Goal: Contribute content: Add original content to the website for others to see

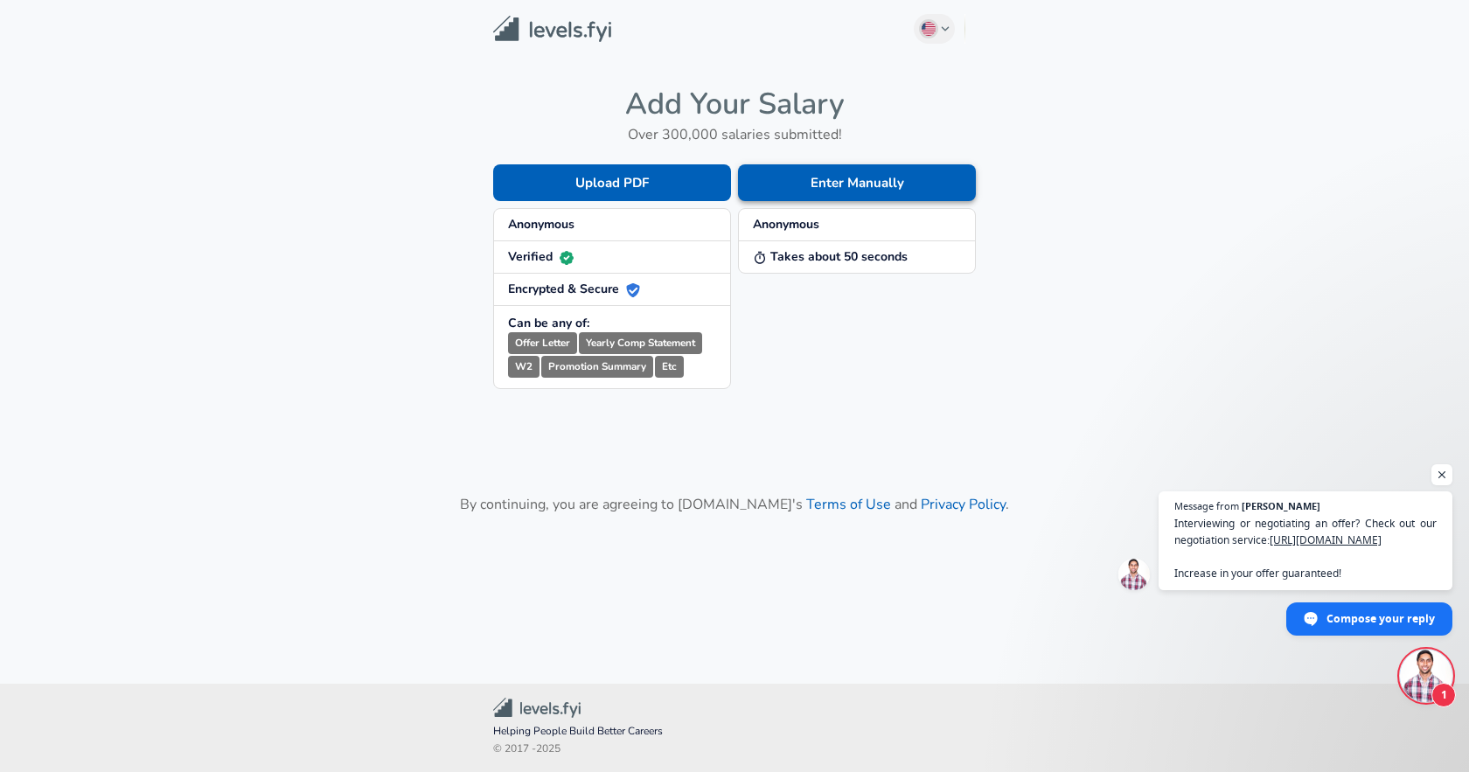
click at [786, 184] on button "Enter Manually" at bounding box center [857, 182] width 238 height 37
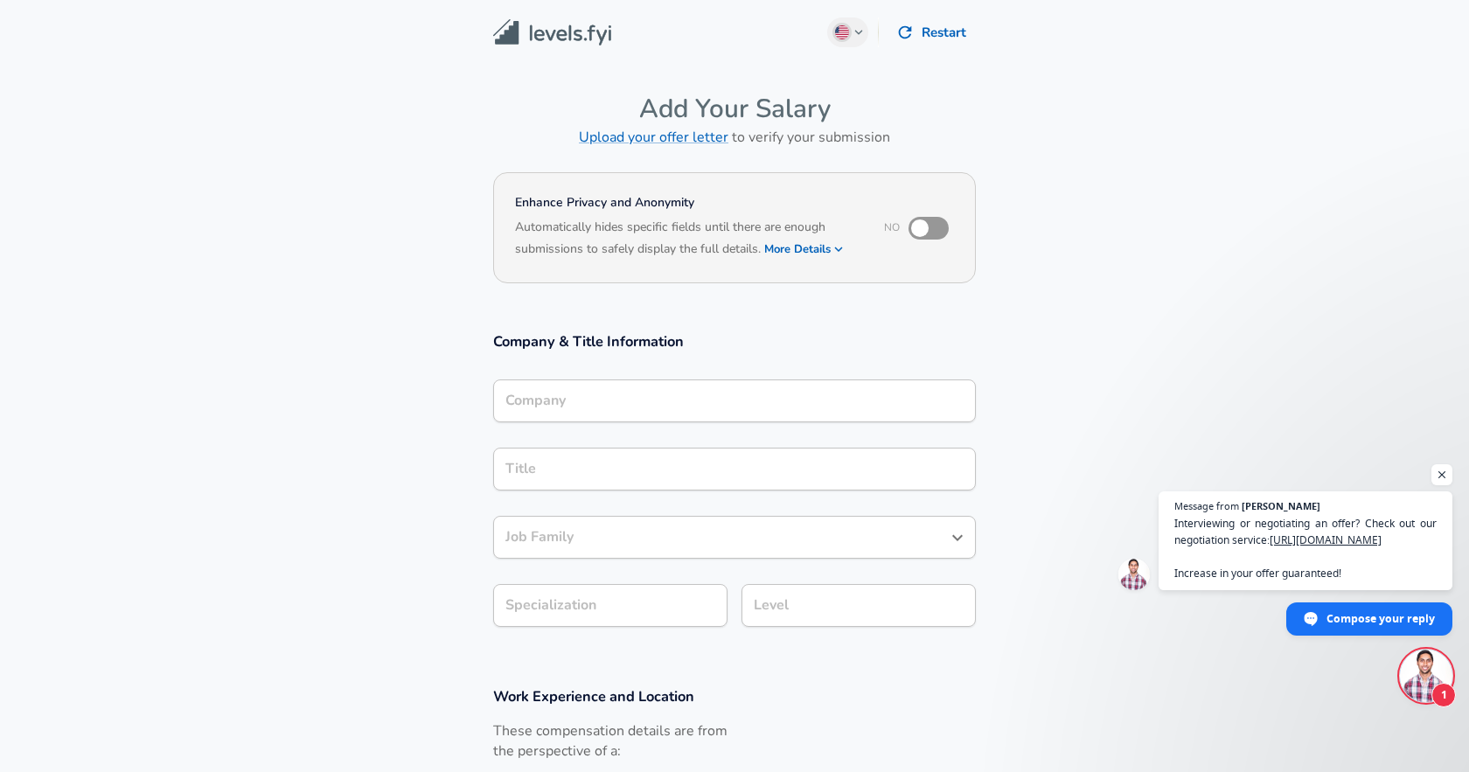
click at [603, 406] on div "Company" at bounding box center [734, 400] width 483 height 43
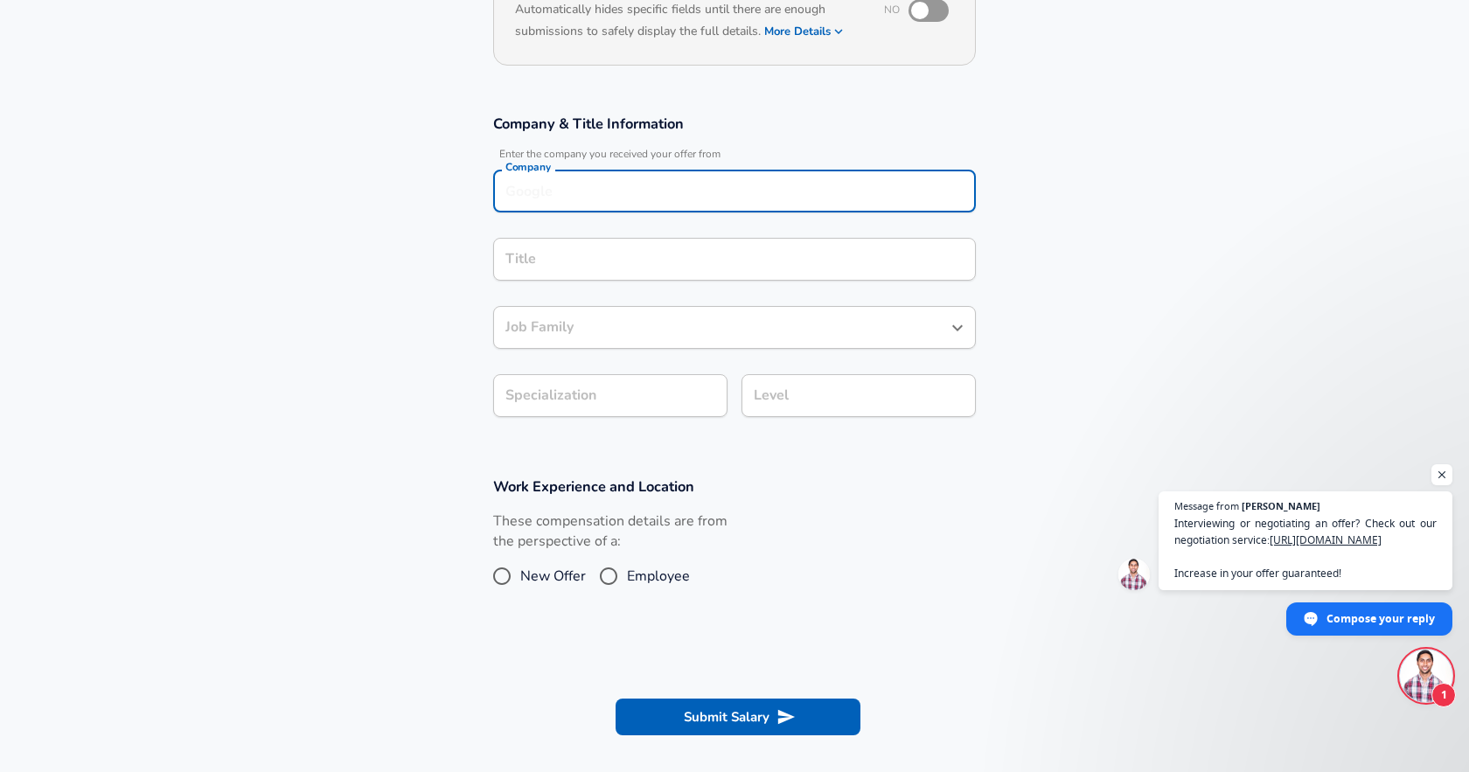
scroll to position [214, 0]
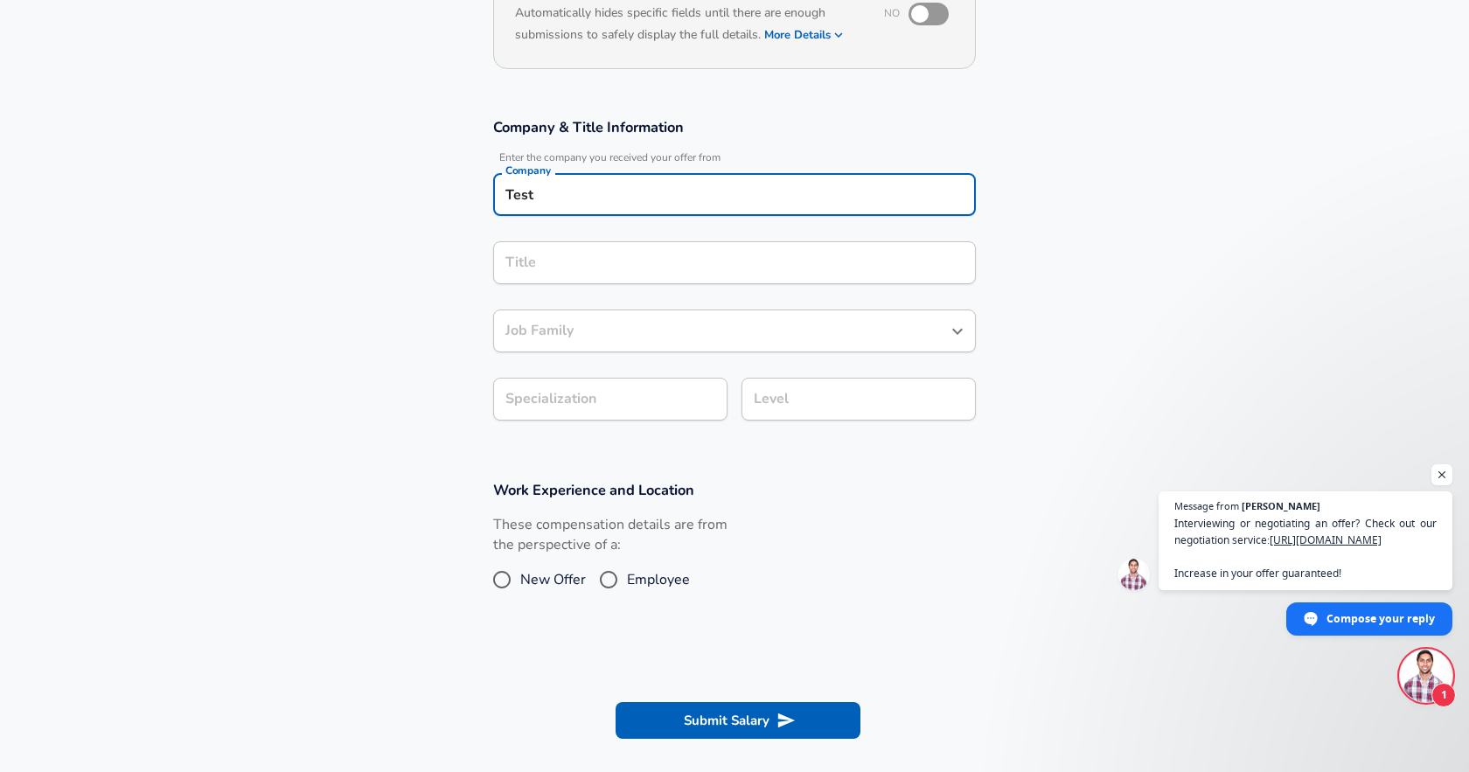
type input "Test"
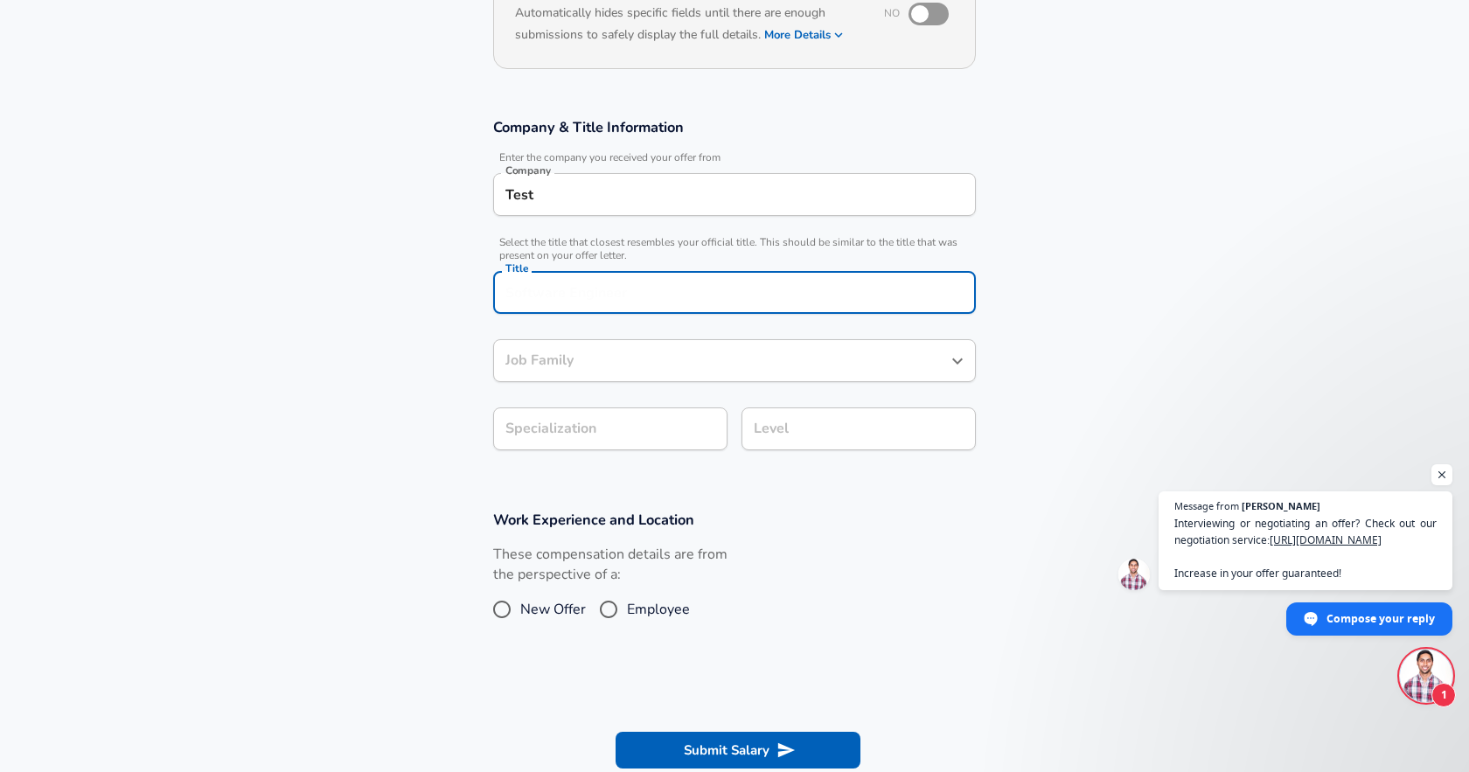
scroll to position [249, 0]
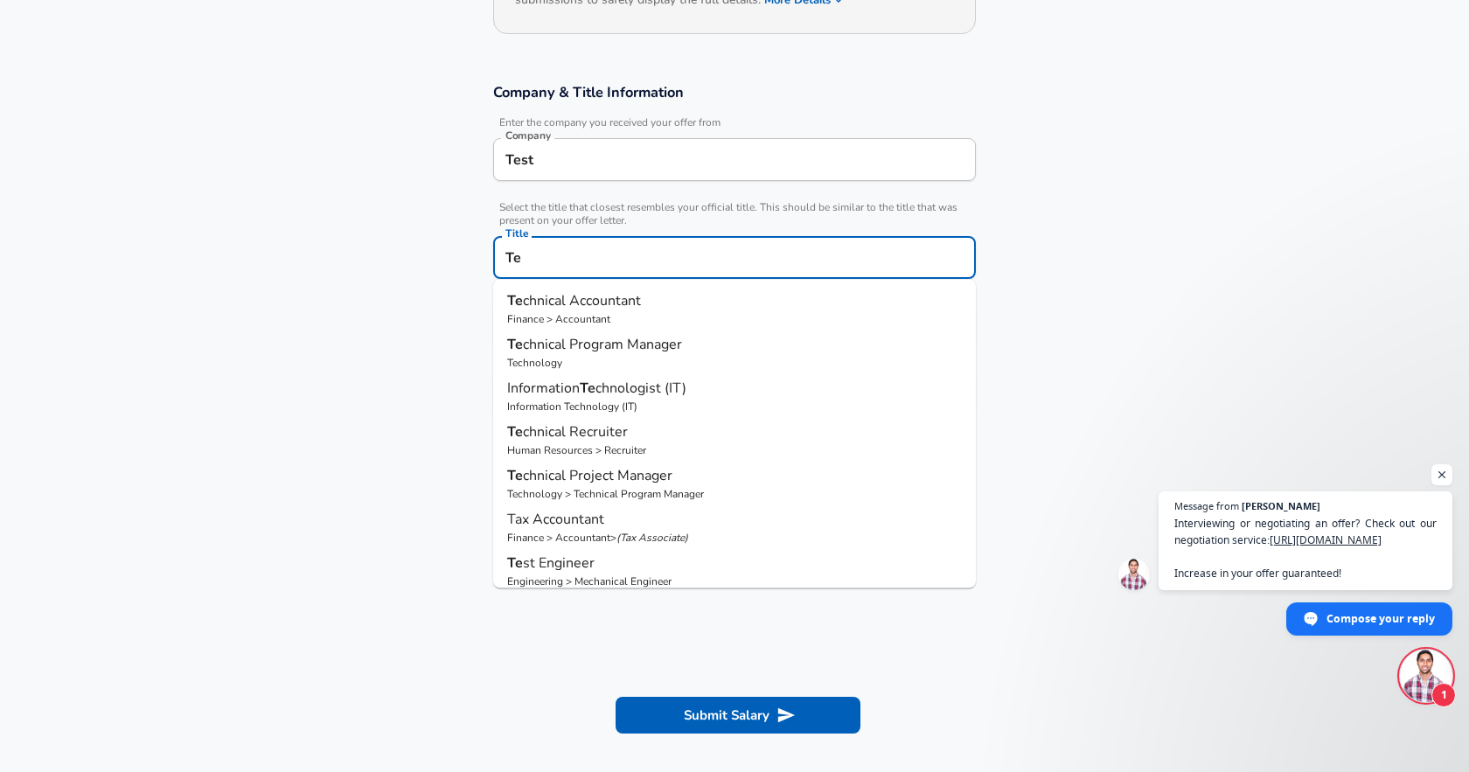
type input "T"
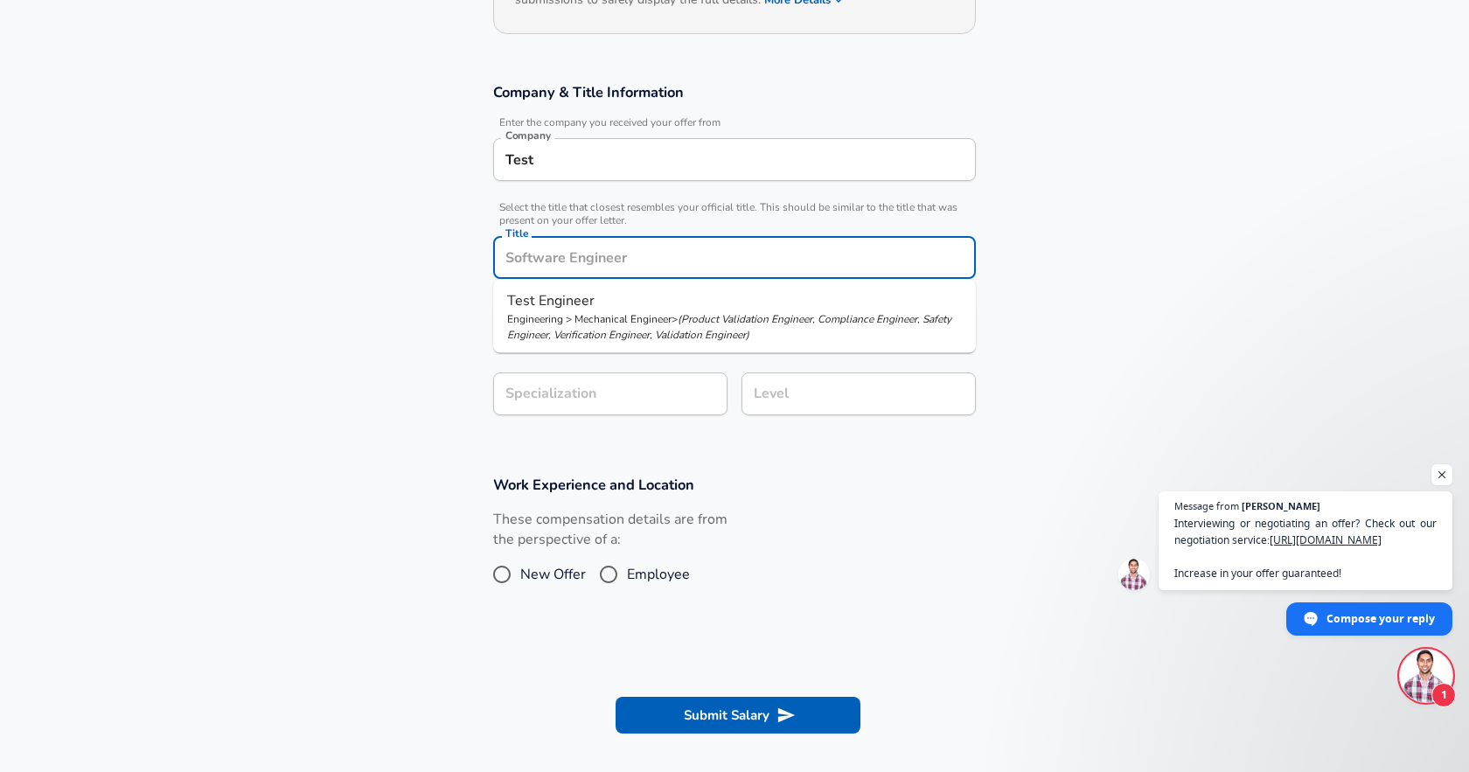
click at [636, 323] on p "Engineering > Mechanical Engineer > ( Product Validation Engineer, Compliance E…" at bounding box center [734, 326] width 455 height 31
type input "Test Engineer"
type input "Manufacturing"
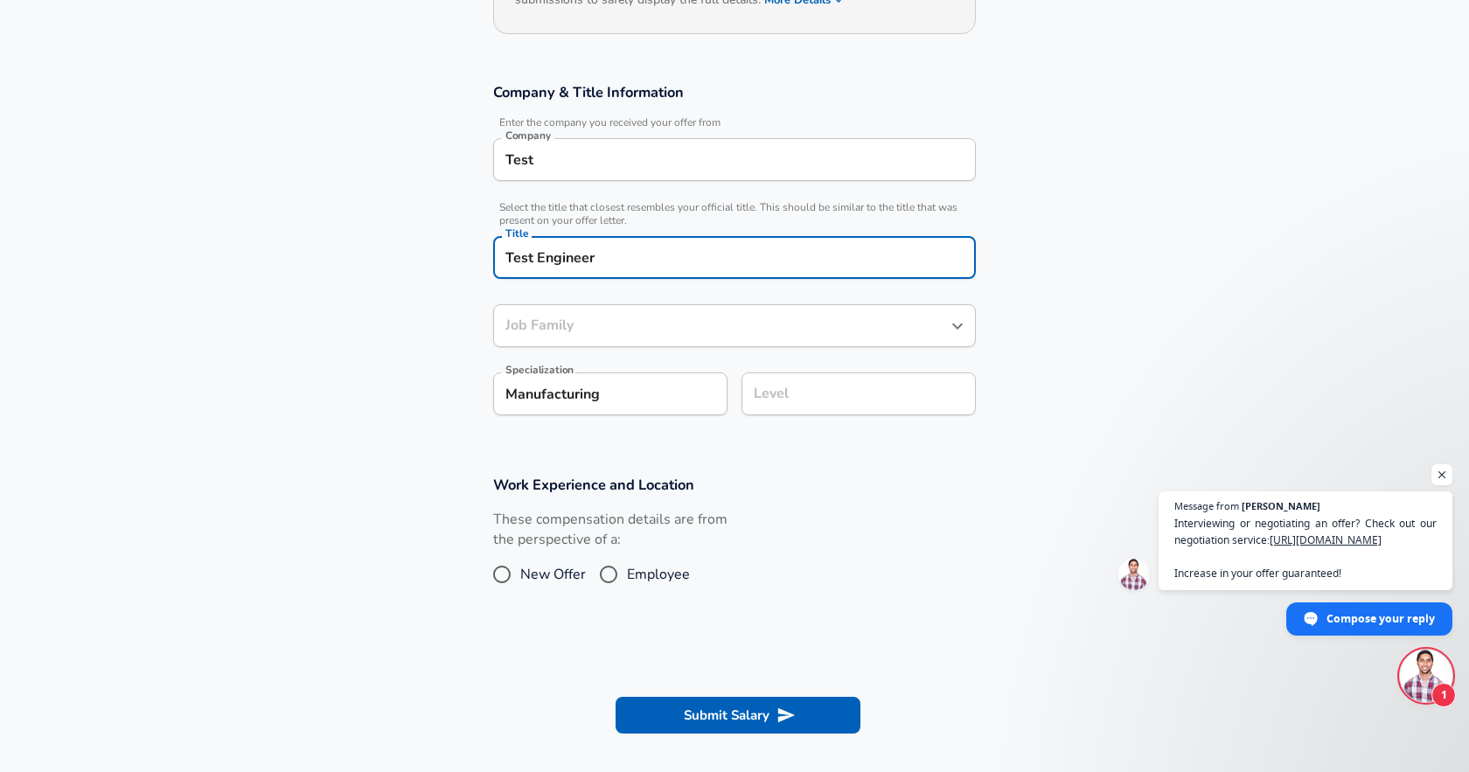
type input "Mechanical Engineer"
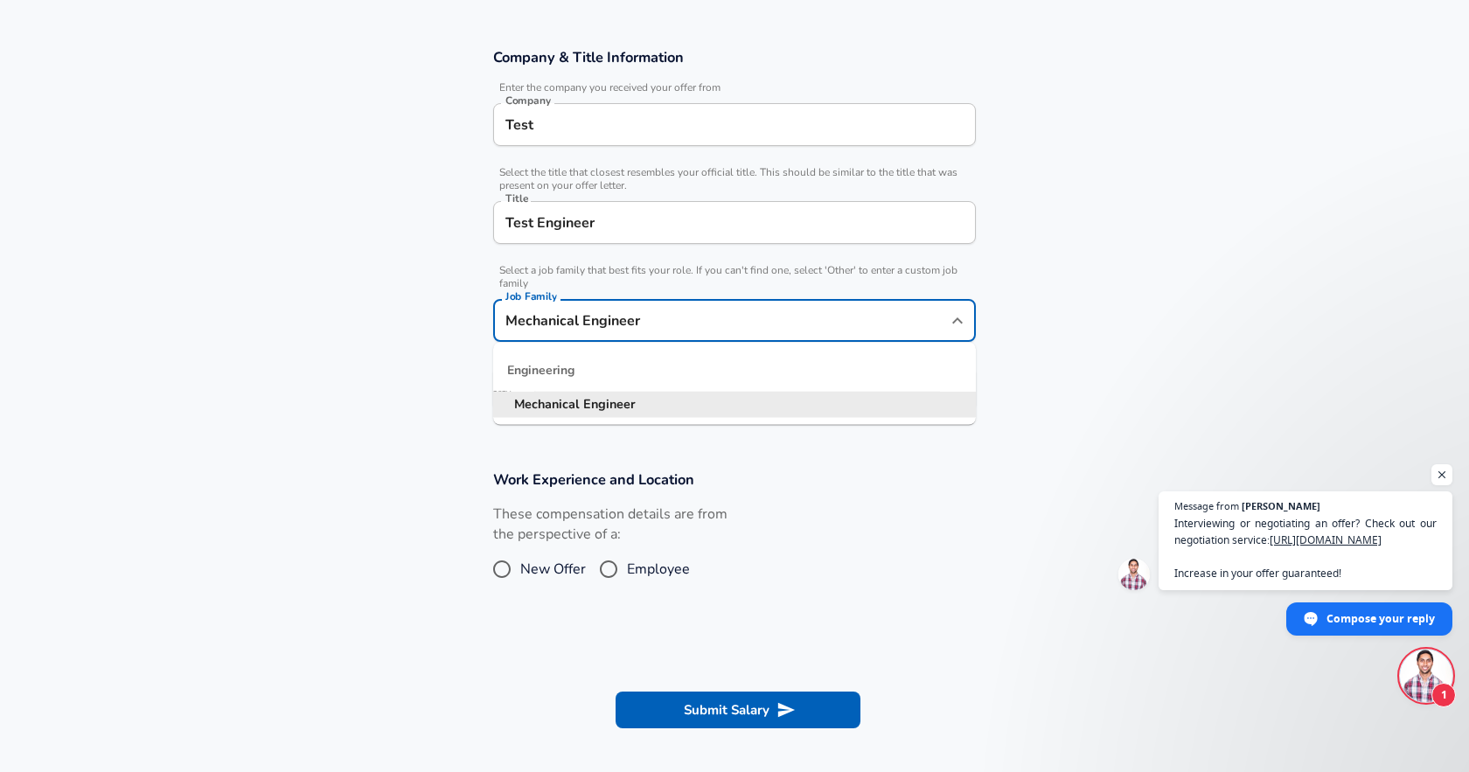
click at [603, 332] on input "Mechanical Engineer" at bounding box center [721, 320] width 441 height 27
click at [784, 272] on span "Select a job family that best fits your role. If you can't find one, select 'Ot…" at bounding box center [734, 277] width 483 height 26
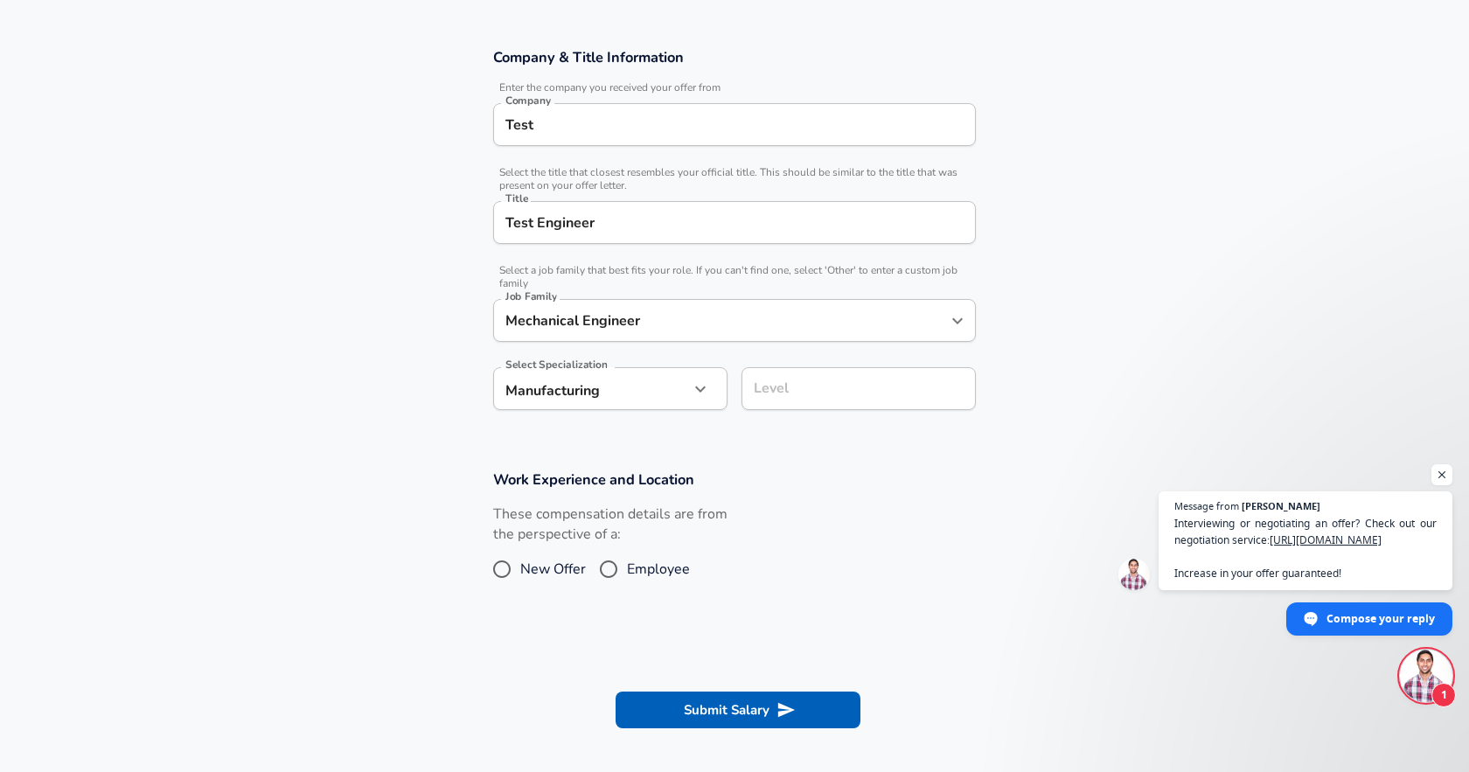
scroll to position [319, 0]
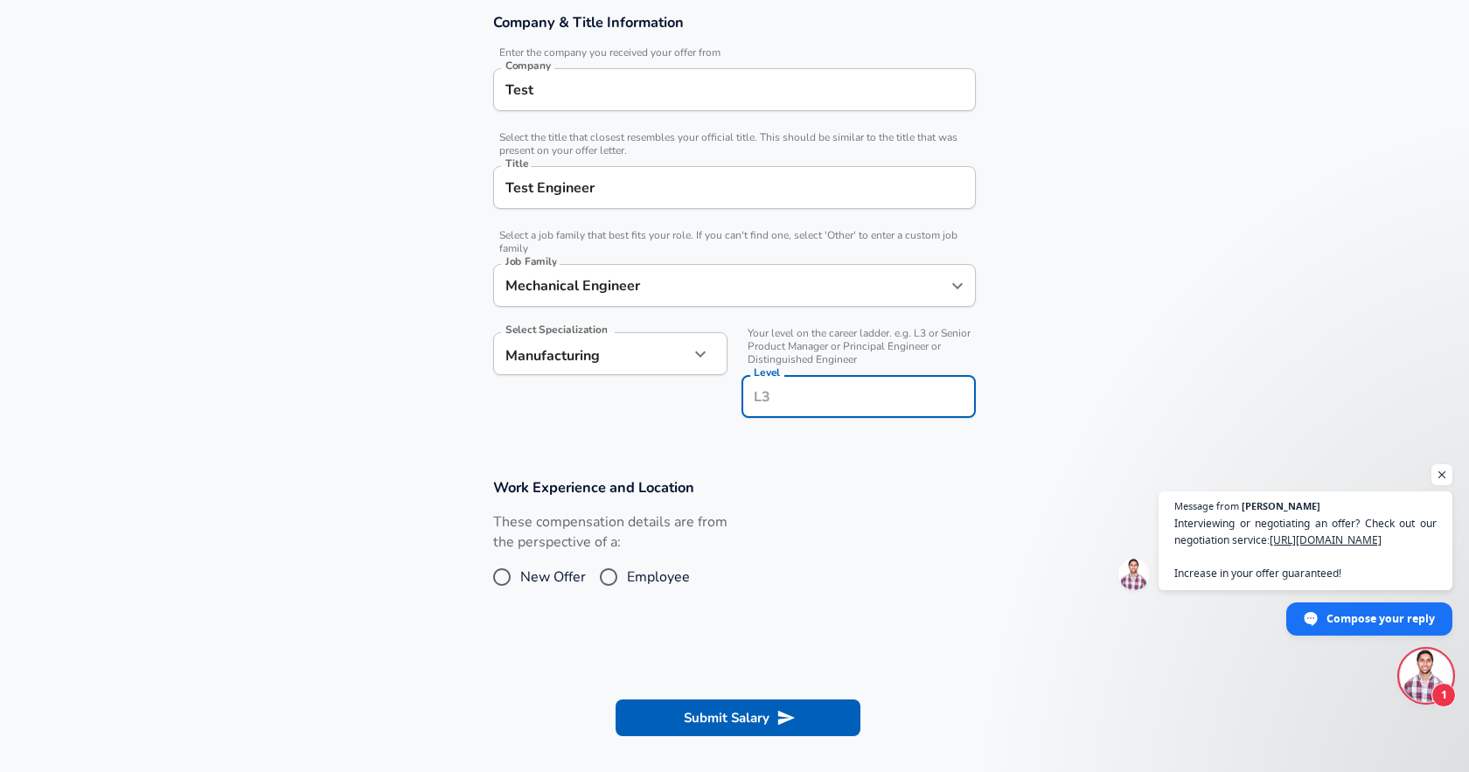
click at [789, 400] on input "Level" at bounding box center [858, 396] width 219 height 27
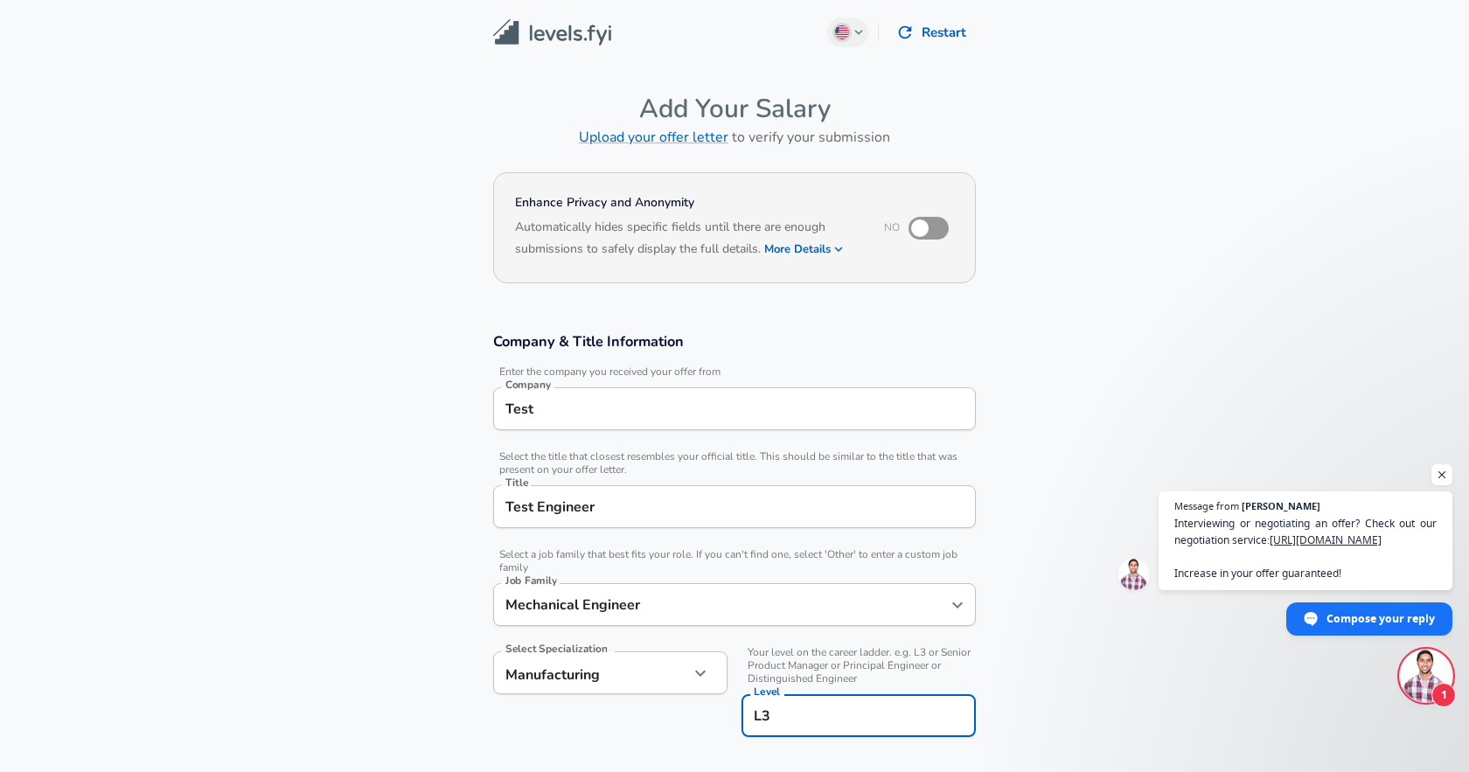
type input "L3"
